Goal: Task Accomplishment & Management: Use online tool/utility

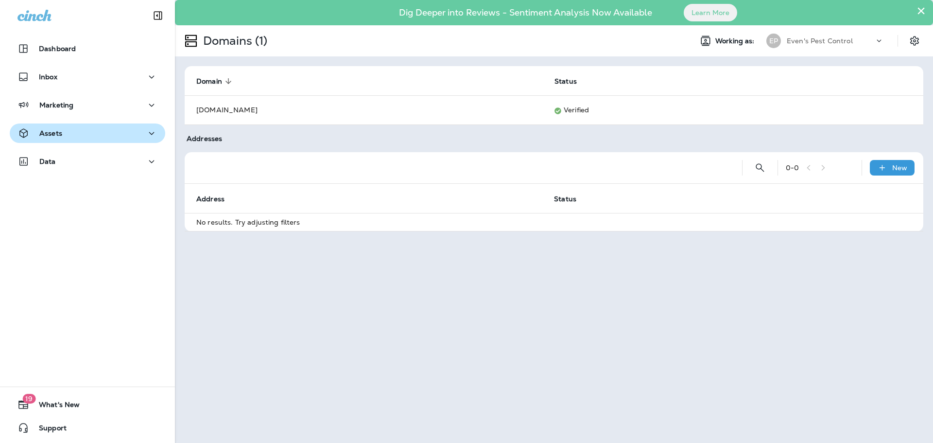
click at [55, 137] on p "Assets" at bounding box center [50, 133] width 23 height 8
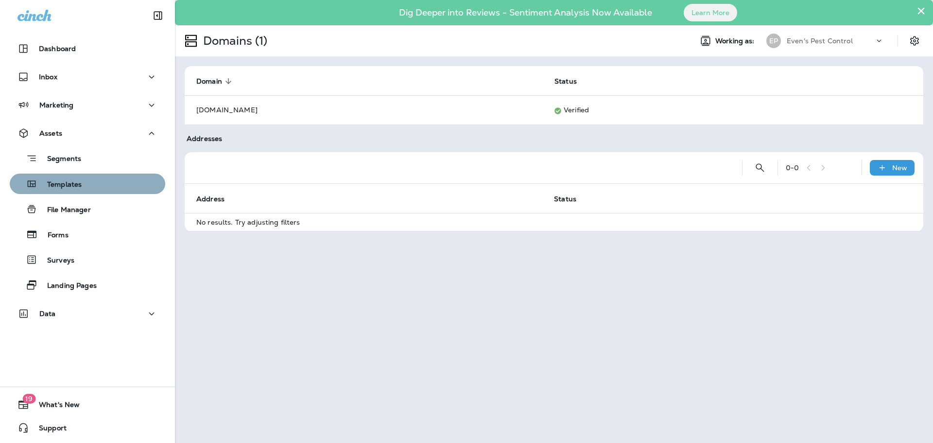
click at [96, 187] on div "Templates" at bounding box center [88, 183] width 148 height 15
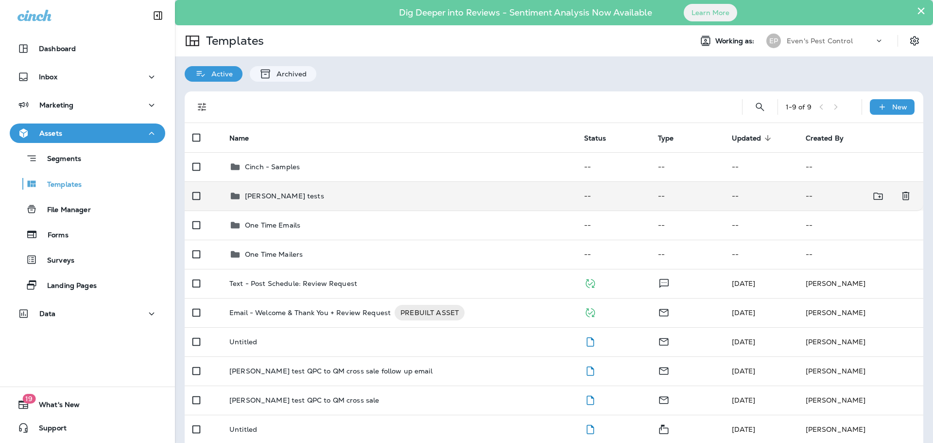
click at [291, 198] on div "[PERSON_NAME] tests" at bounding box center [398, 196] width 339 height 12
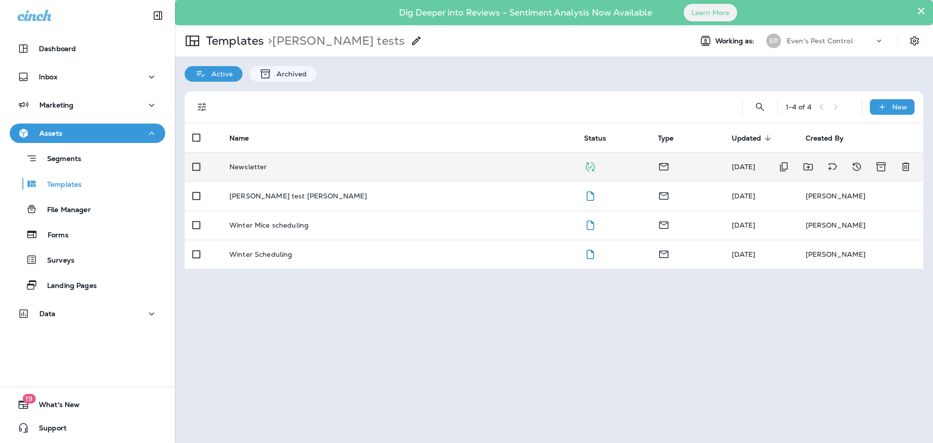
click at [315, 169] on div "Newsletter" at bounding box center [398, 167] width 339 height 8
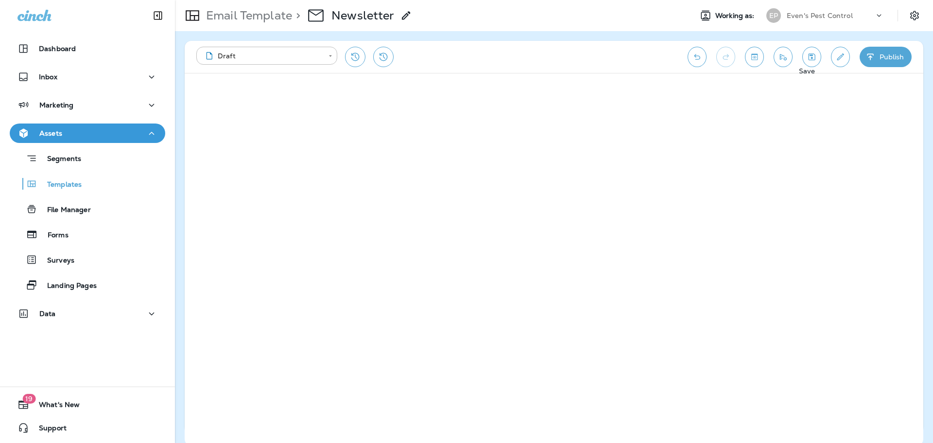
click at [813, 59] on icon "Save" at bounding box center [812, 57] width 10 height 10
click at [782, 58] on icon "Send test email" at bounding box center [783, 57] width 10 height 10
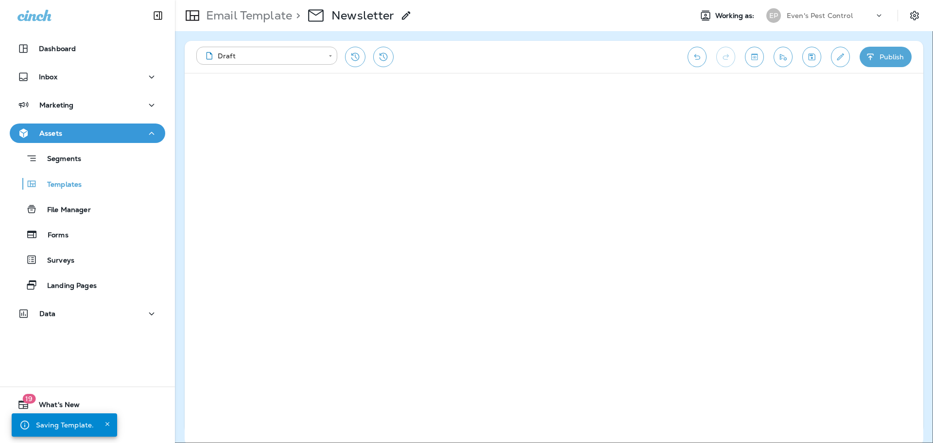
click at [55, 173] on button "Send" at bounding box center [42, 168] width 25 height 11
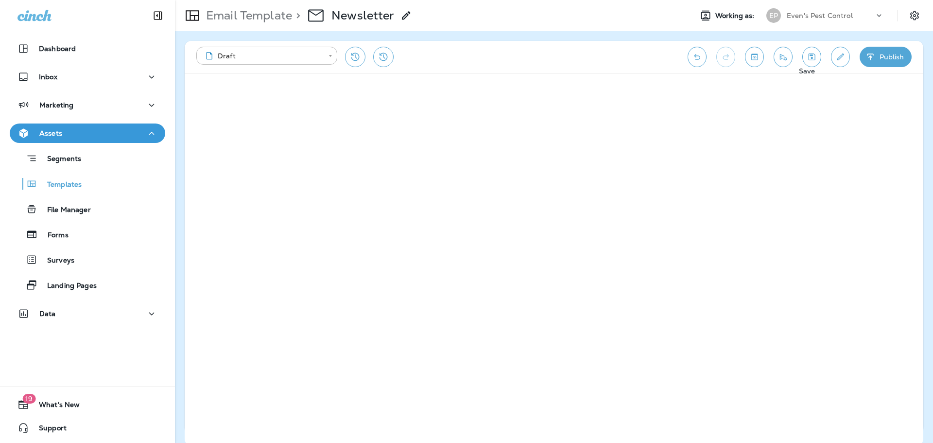
click at [811, 58] on icon "Save" at bounding box center [812, 57] width 10 height 10
click at [783, 60] on icon "Send test email" at bounding box center [783, 57] width 10 height 10
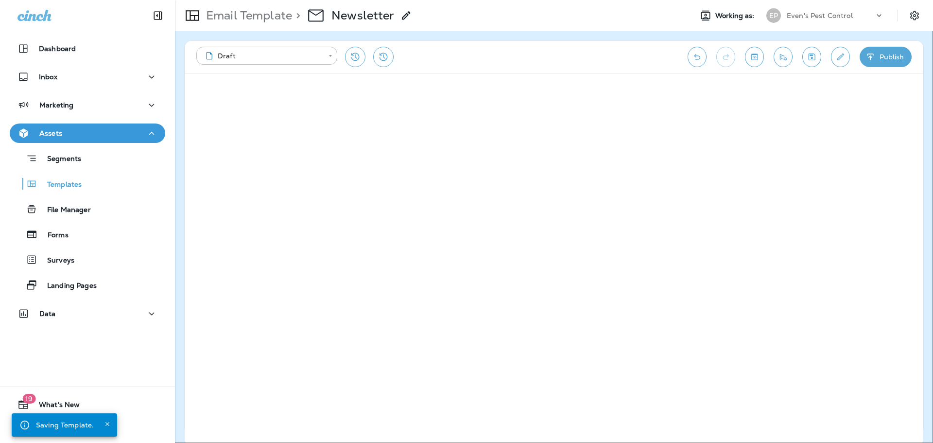
click at [55, 173] on button "Send" at bounding box center [42, 168] width 25 height 11
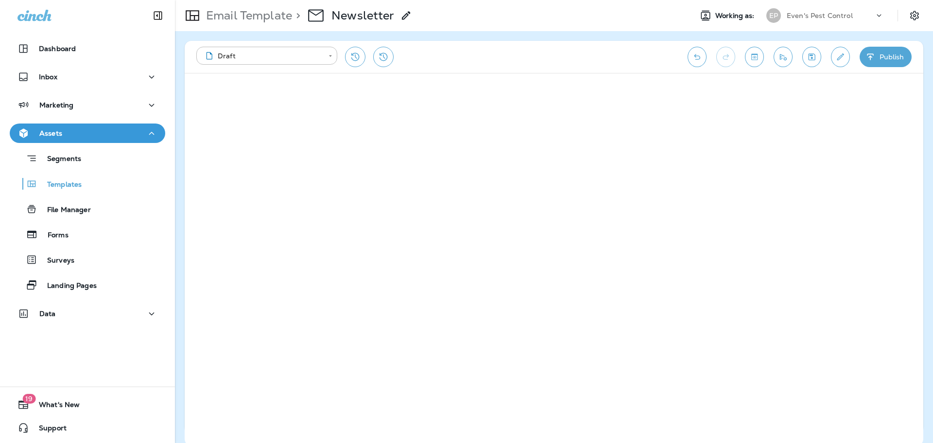
click at [808, 61] on icon "Save" at bounding box center [812, 57] width 10 height 10
click at [780, 57] on icon "Send test email" at bounding box center [783, 57] width 7 height 6
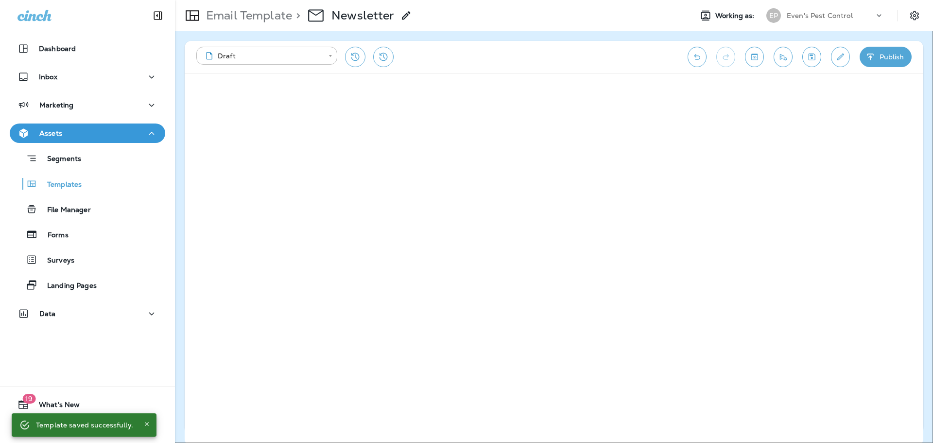
click at [55, 173] on button "Send" at bounding box center [42, 168] width 25 height 11
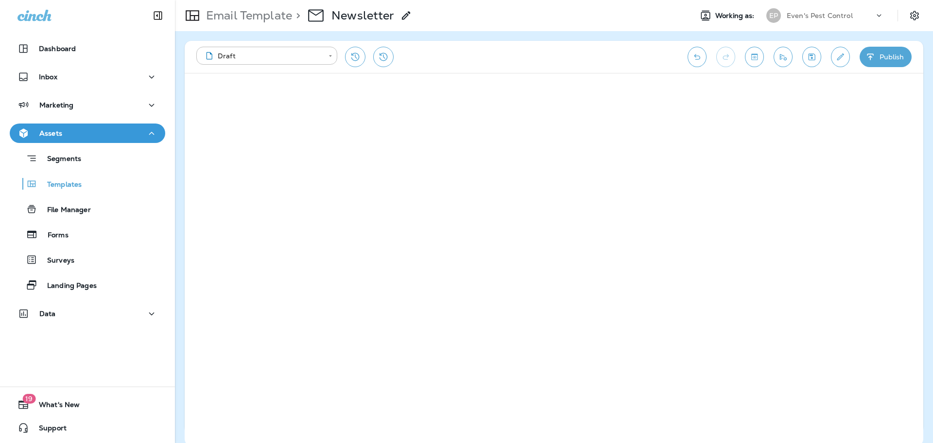
click at [505, 22] on div "Email Template > Newsletter" at bounding box center [429, 15] width 509 height 27
click at [813, 54] on icon "Save" at bounding box center [812, 56] width 7 height 7
click at [809, 58] on icon "Save" at bounding box center [812, 56] width 7 height 7
